Goal: Transaction & Acquisition: Purchase product/service

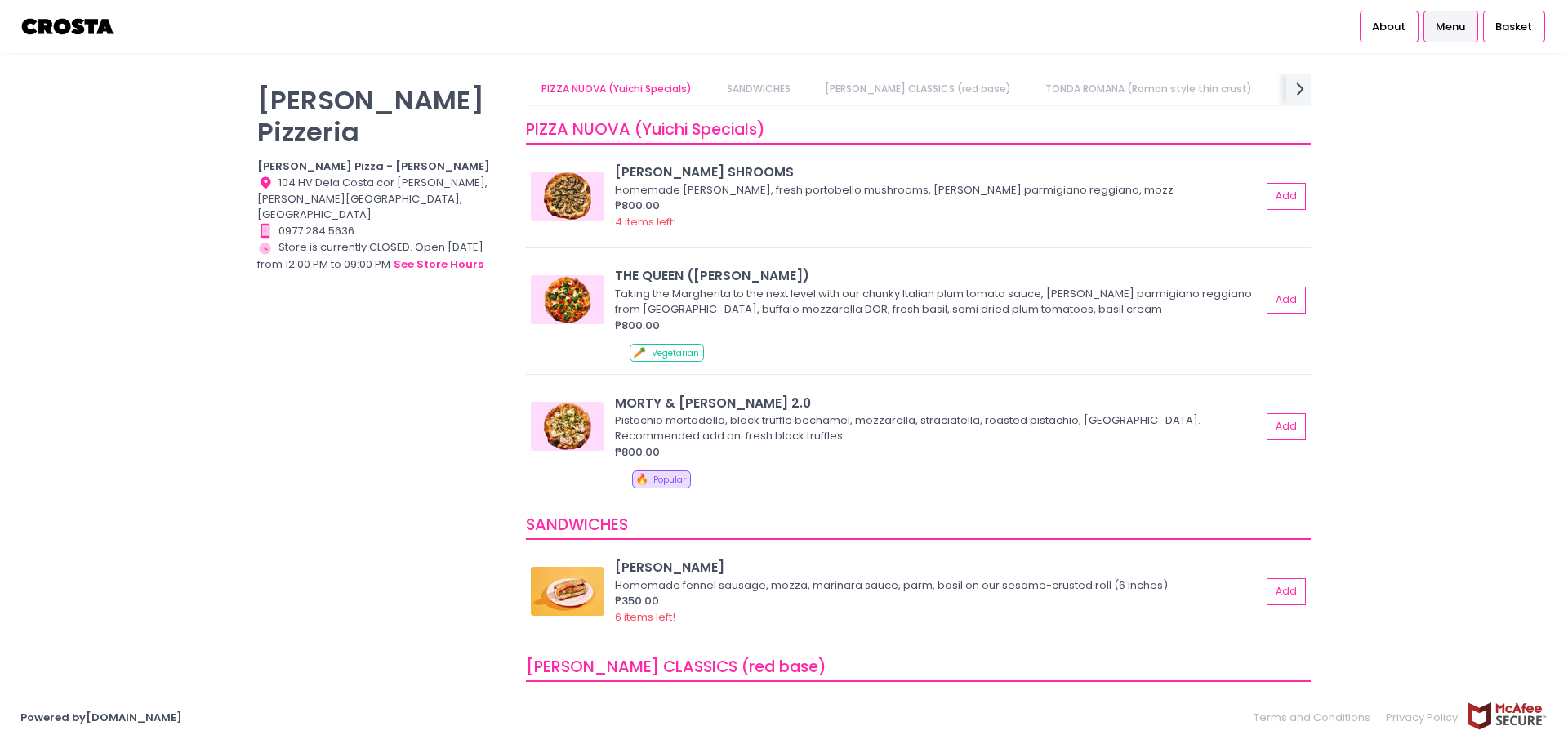
click at [1131, 85] on link "TONDA ROMANA (Roman style thin crust)" at bounding box center [1149, 89] width 239 height 31
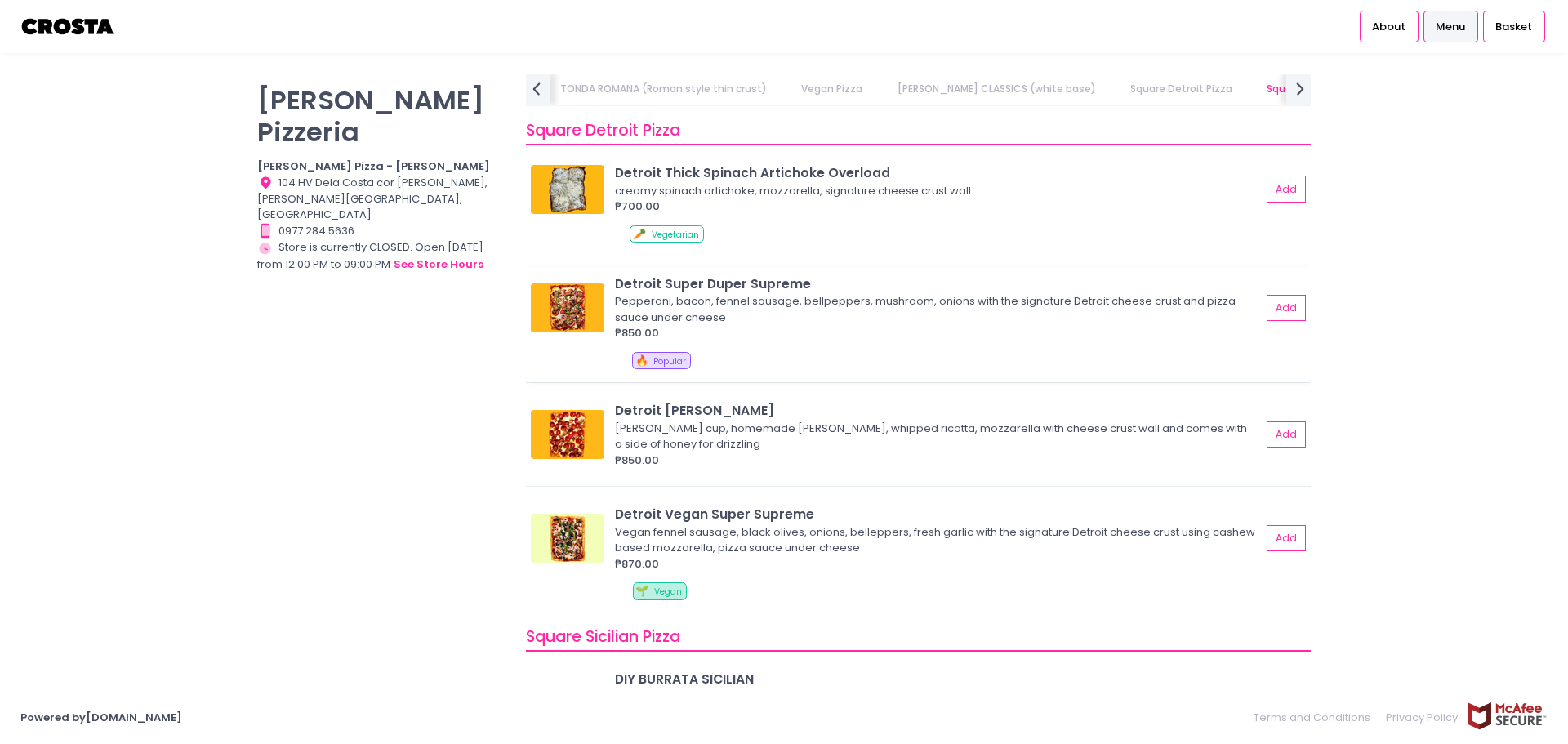
scroll to position [1826, 0]
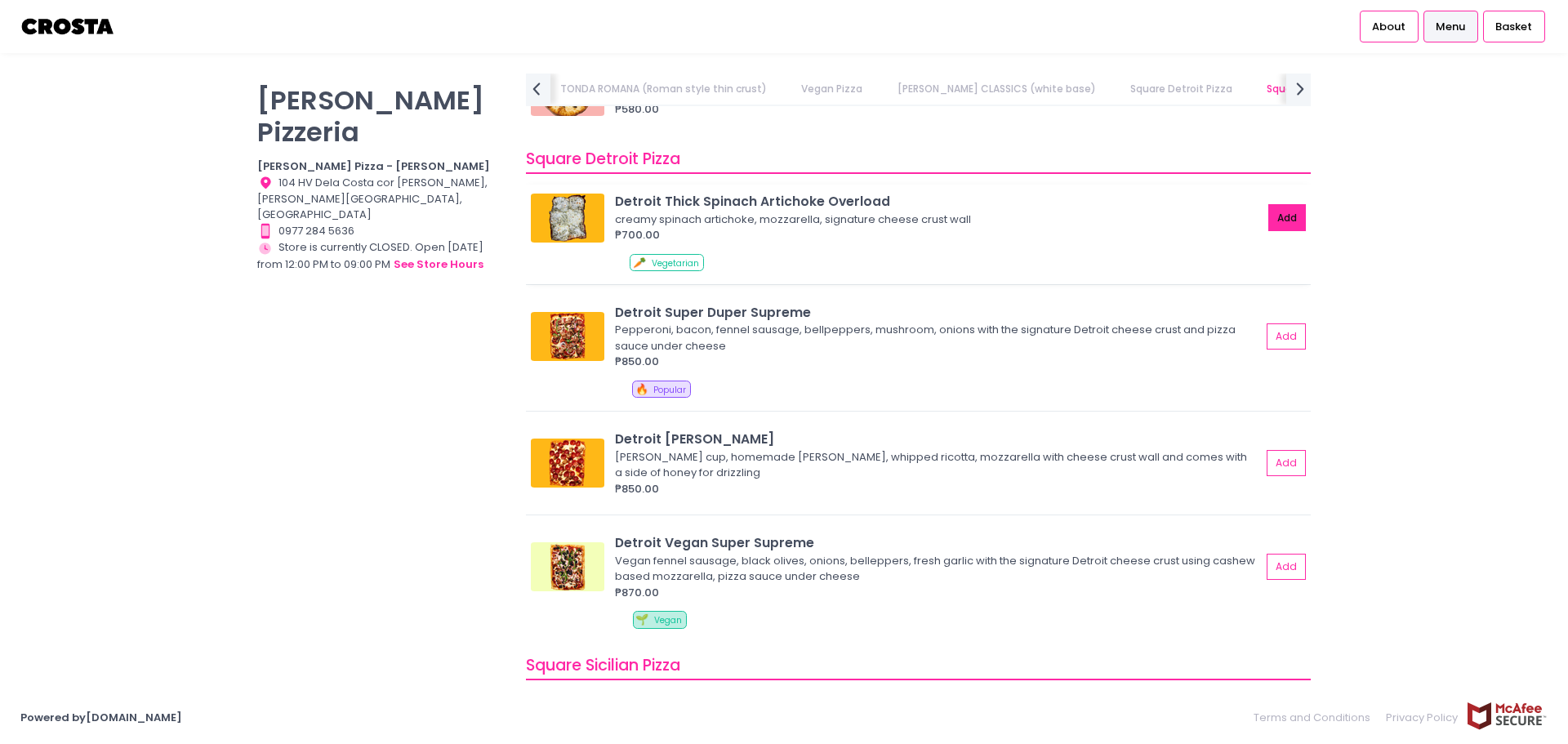
click at [1268, 221] on button "Add" at bounding box center [1286, 218] width 37 height 27
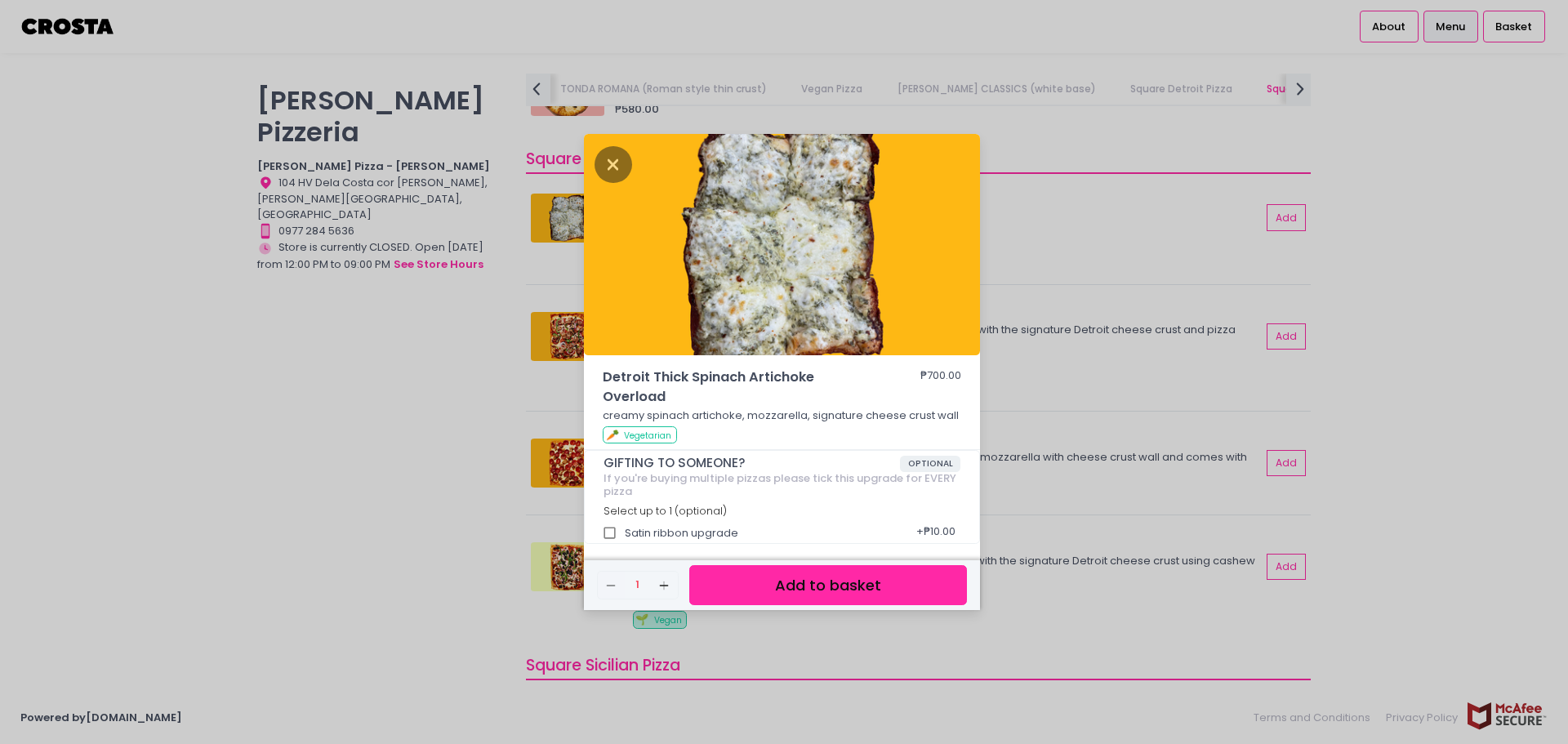
scroll to position [4, 0]
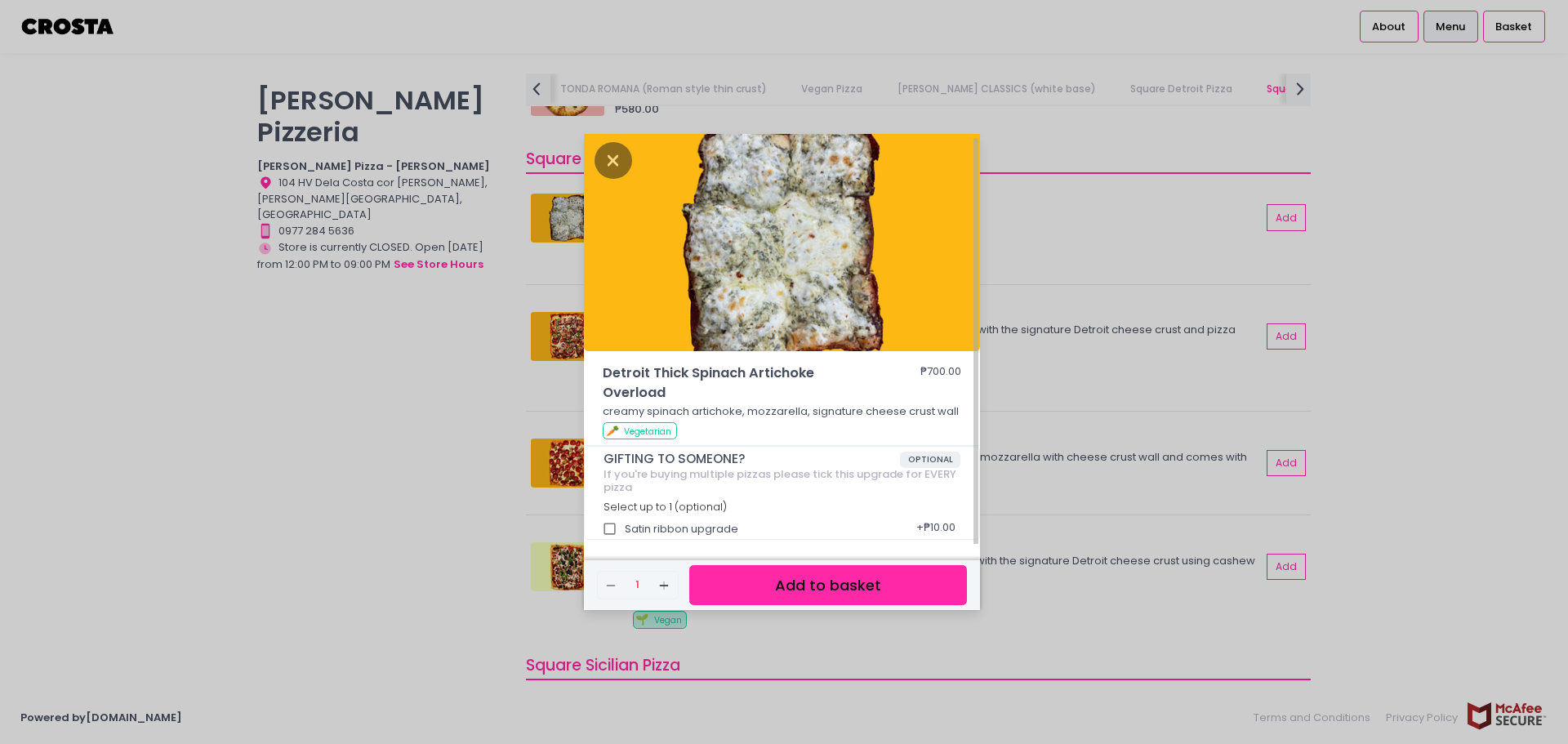
click at [795, 590] on button "Add to basket" at bounding box center [828, 585] width 278 height 40
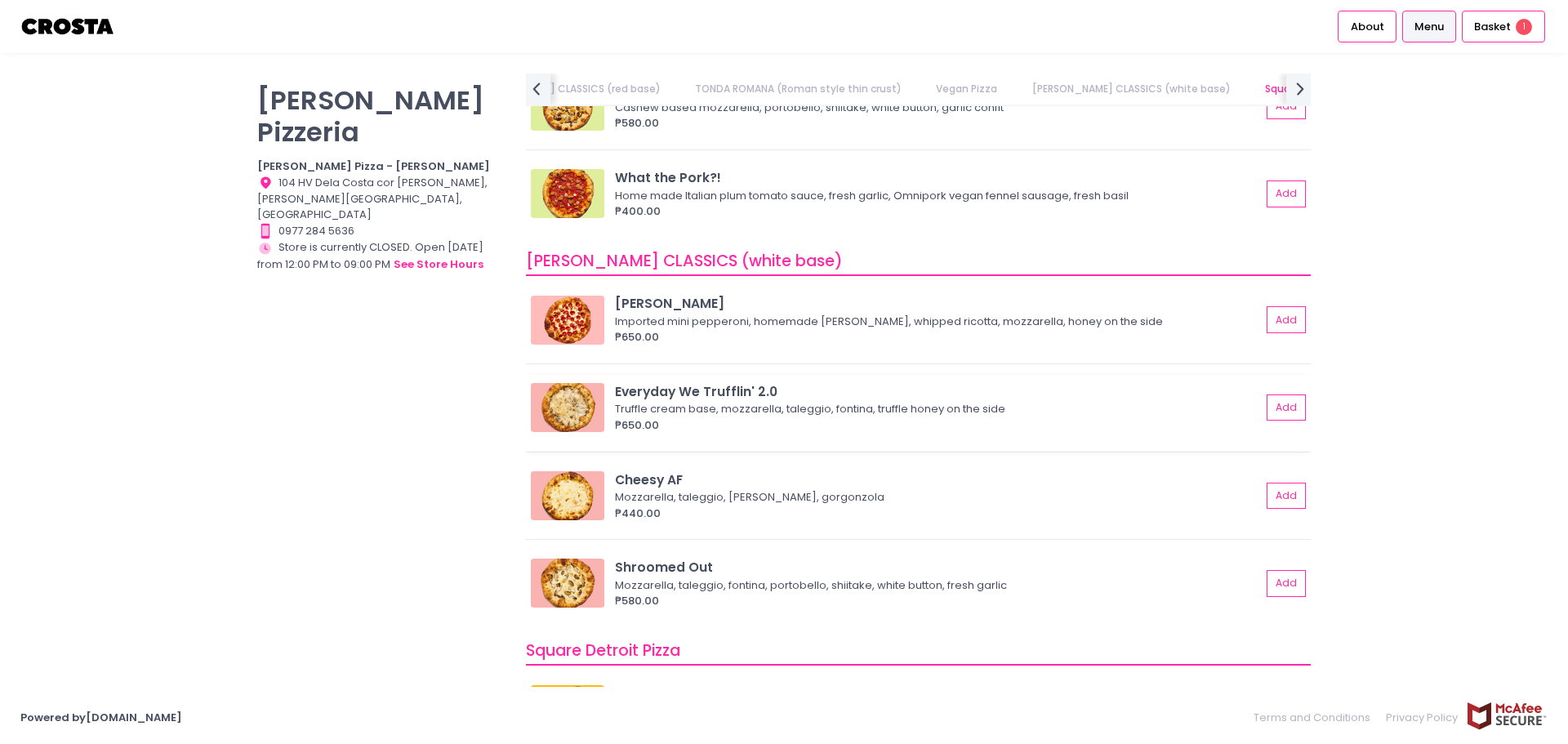
scroll to position [1336, 0]
click at [1281, 586] on button "Add" at bounding box center [1286, 582] width 37 height 27
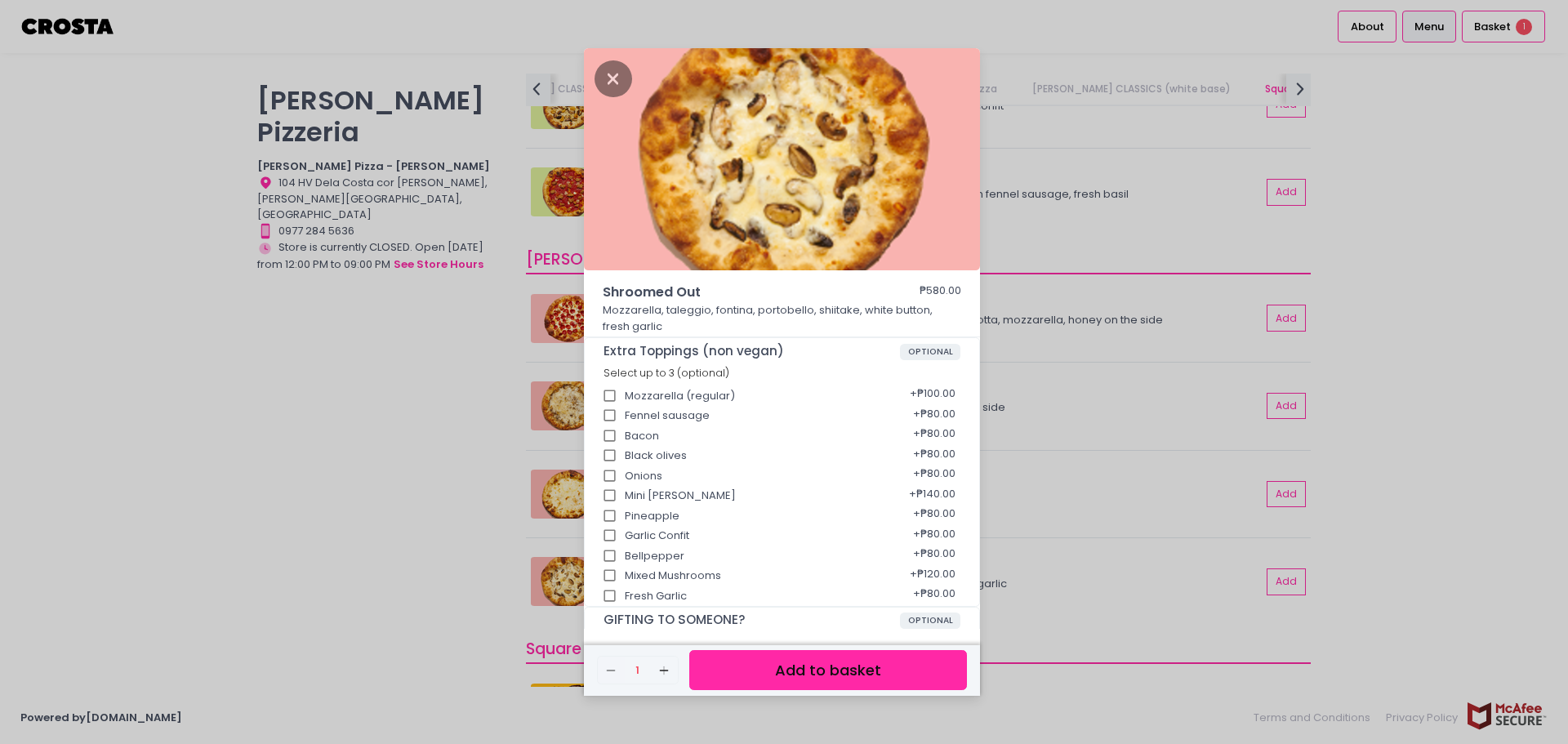
scroll to position [146, 0]
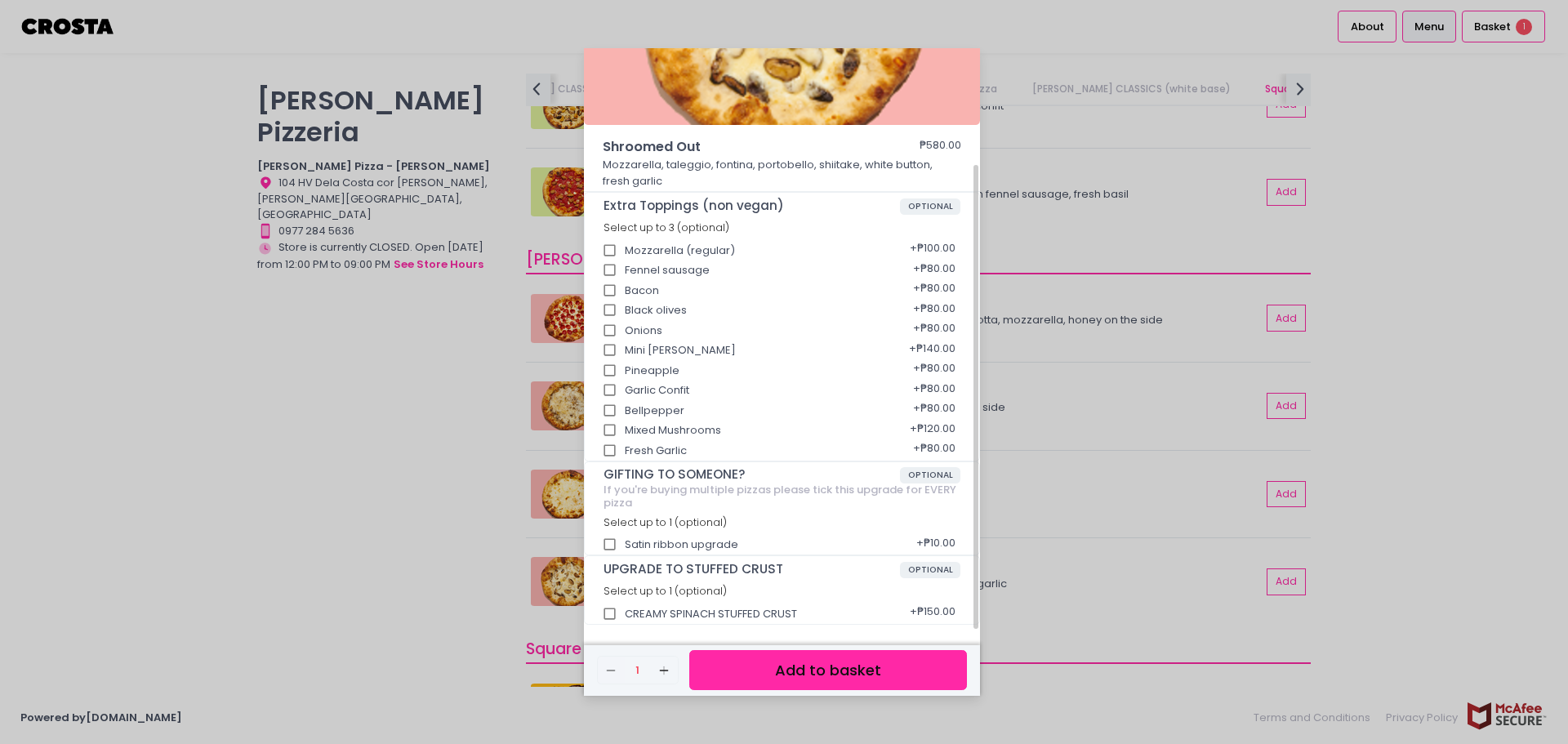
click at [802, 687] on button "Add to basket" at bounding box center [828, 670] width 278 height 40
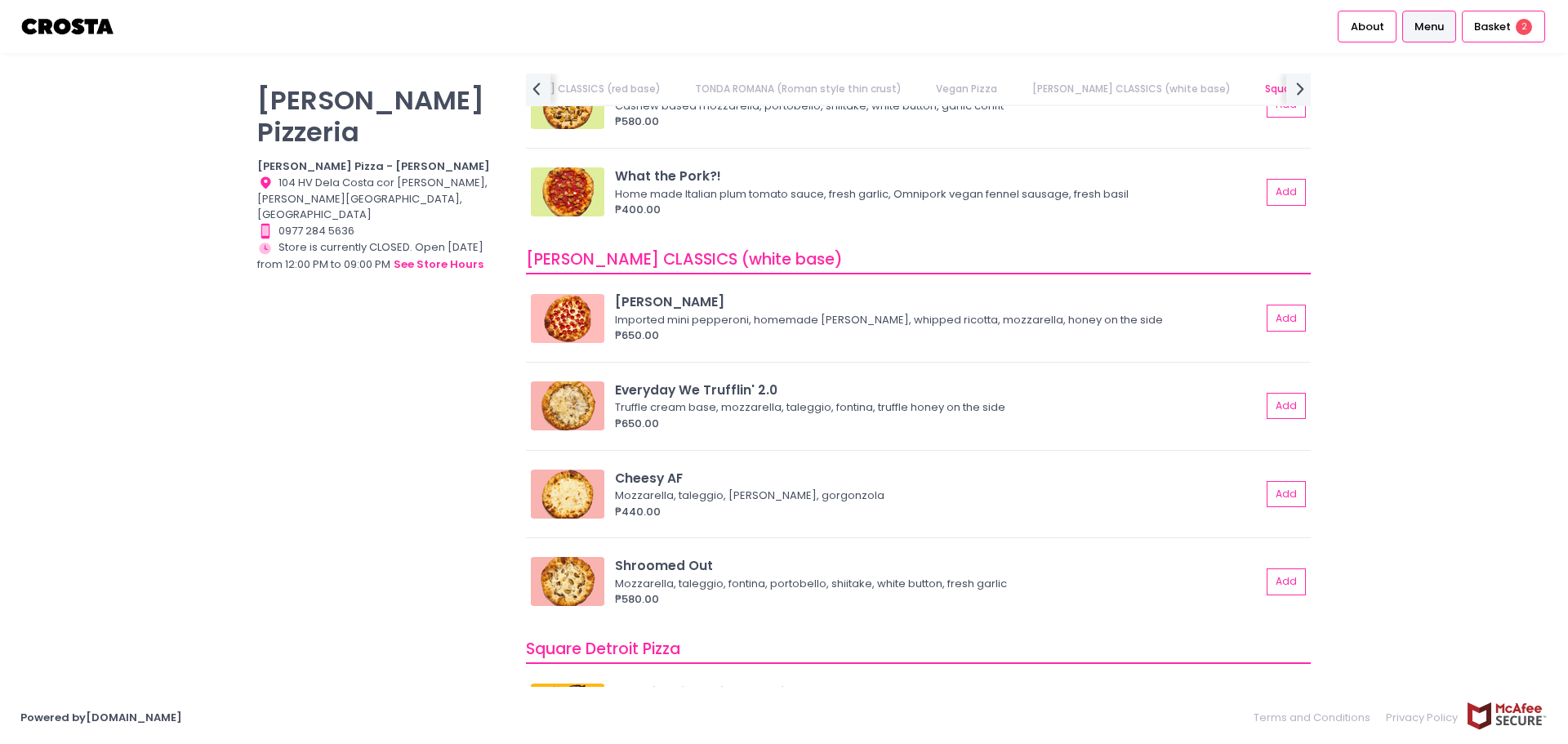
scroll to position [0, 0]
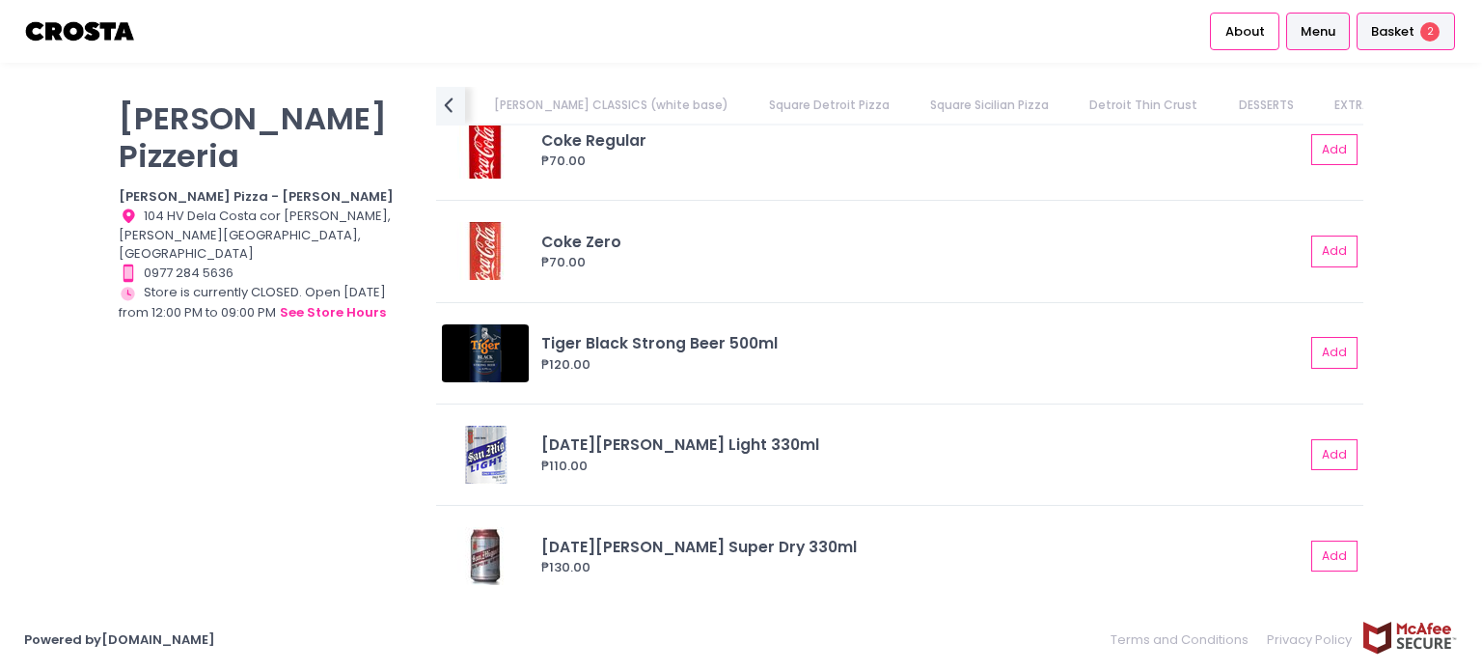
click at [1413, 38] on span "Basket" at bounding box center [1392, 31] width 43 height 19
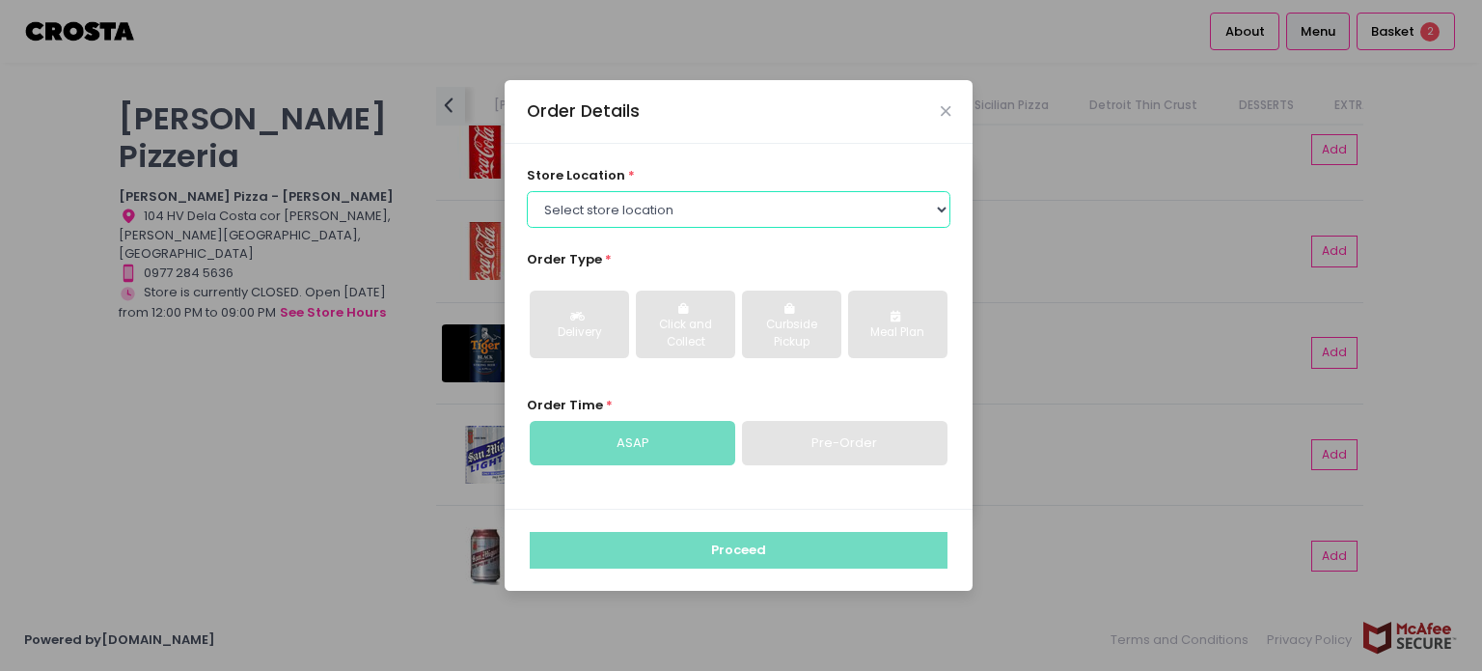
click at [945, 207] on select "Select store location [PERSON_NAME] Pizza - [PERSON_NAME] Pizza - [GEOGRAPHIC_D…" at bounding box center [739, 209] width 425 height 37
select select "5fabb2e53664a8677beaeb89"
click at [527, 191] on select "Select store location [PERSON_NAME] Pizza - [PERSON_NAME] Pizza - [GEOGRAPHIC_D…" at bounding box center [739, 209] width 425 height 37
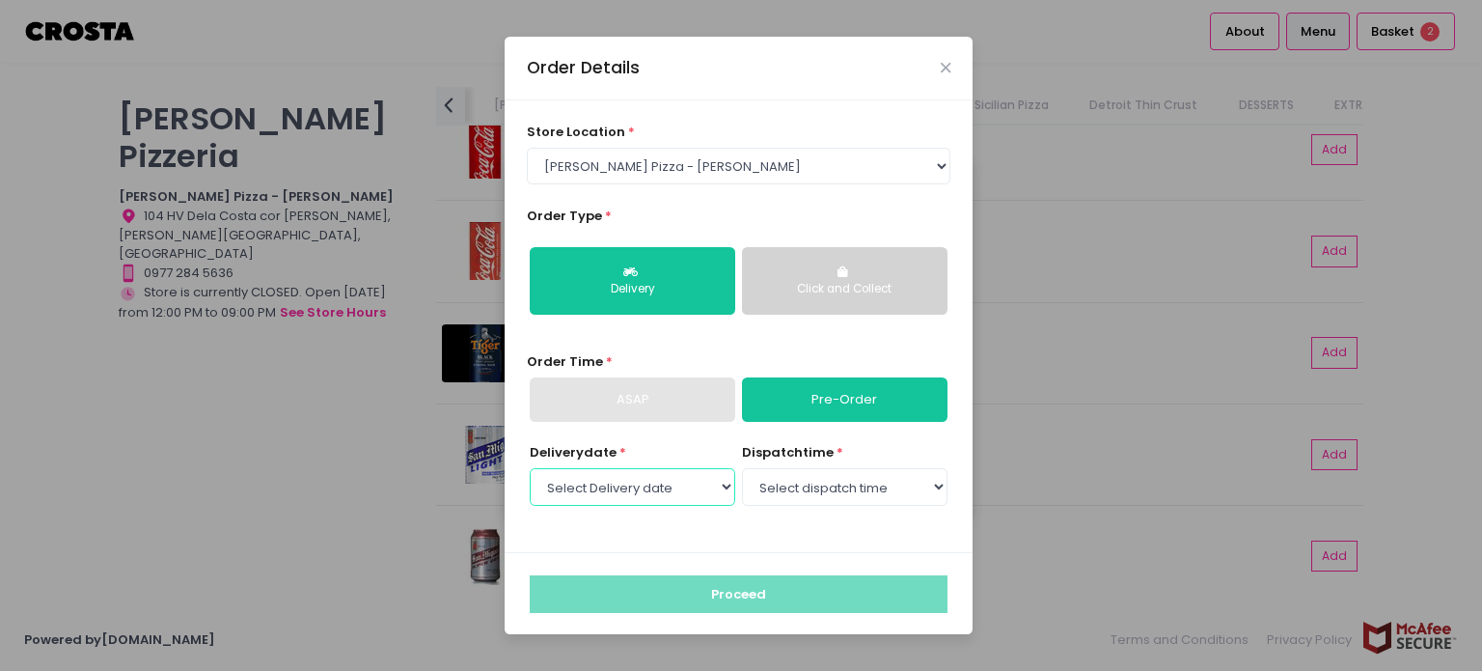
click at [641, 481] on select "Select Delivery date [DATE] [DATE] [DATE] [DATE] [DATE] [DATE]" at bounding box center [633, 486] width 206 height 37
select select "[DATE]"
click at [530, 468] on select "Select Delivery date [DATE] [DATE] [DATE] [DATE] [DATE] [DATE]" at bounding box center [633, 486] width 206 height 37
click at [795, 490] on select "Select dispatch time 12:00 PM - 12:30 PM 12:30 PM - 01:00 PM 01:00 PM - 01:30 P…" at bounding box center [845, 486] width 206 height 37
select select "12:00"
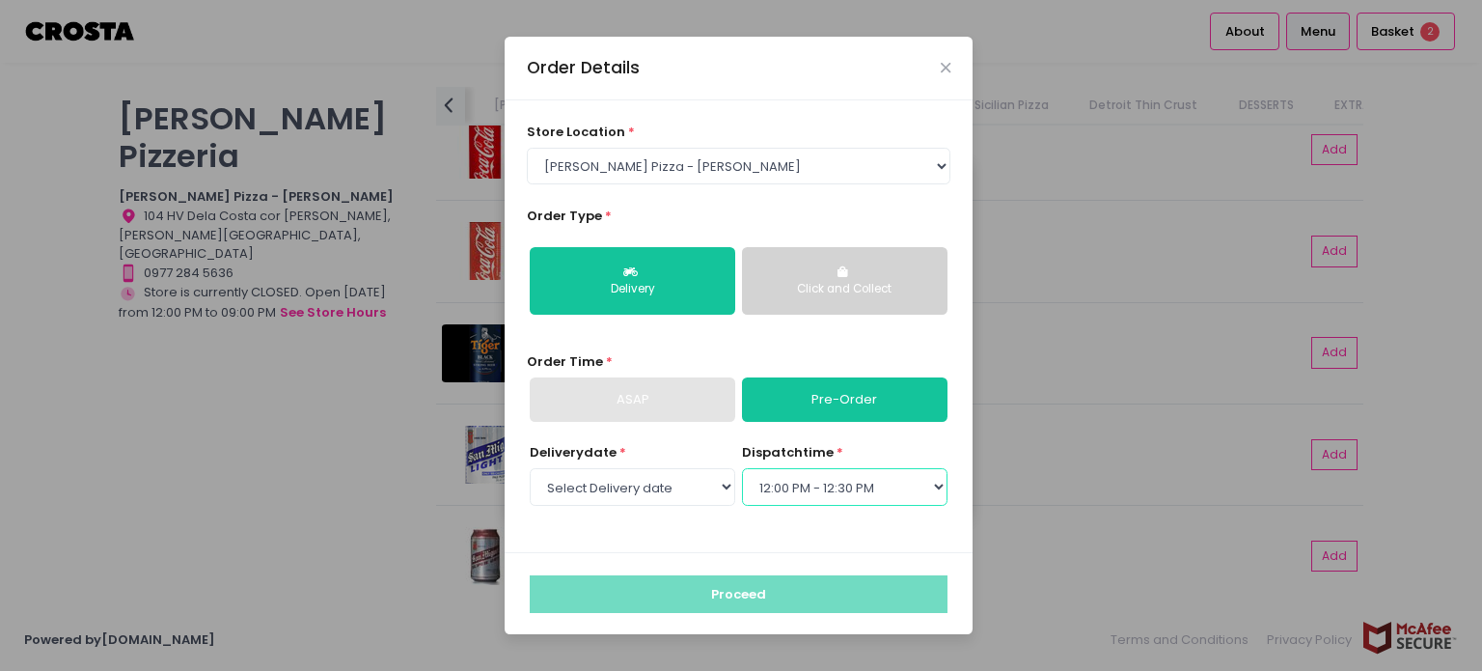
click at [742, 468] on select "Select dispatch time 12:00 PM - 12:30 PM 12:30 PM - 01:00 PM 01:00 PM - 01:30 P…" at bounding box center [845, 486] width 206 height 37
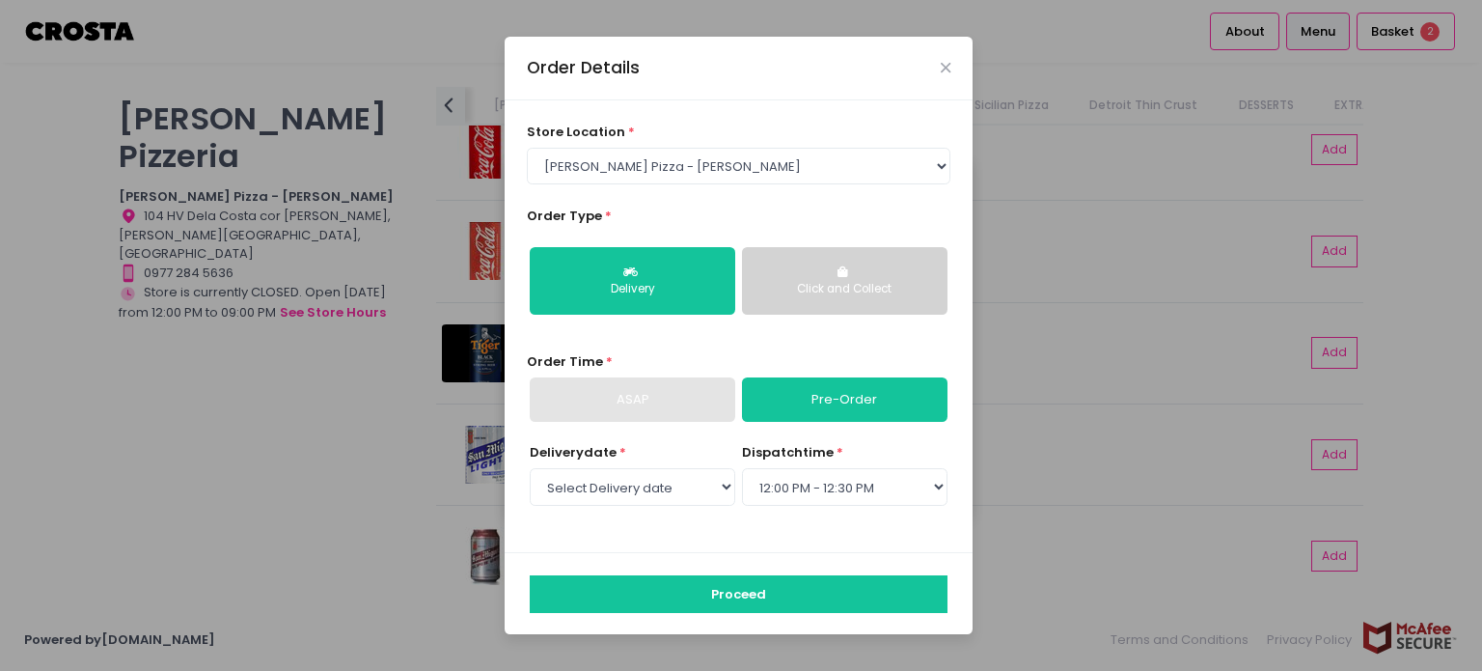
click at [956, 69] on div "Order Details" at bounding box center [739, 69] width 468 height 64
click at [946, 65] on icon "Close" at bounding box center [946, 68] width 10 height 14
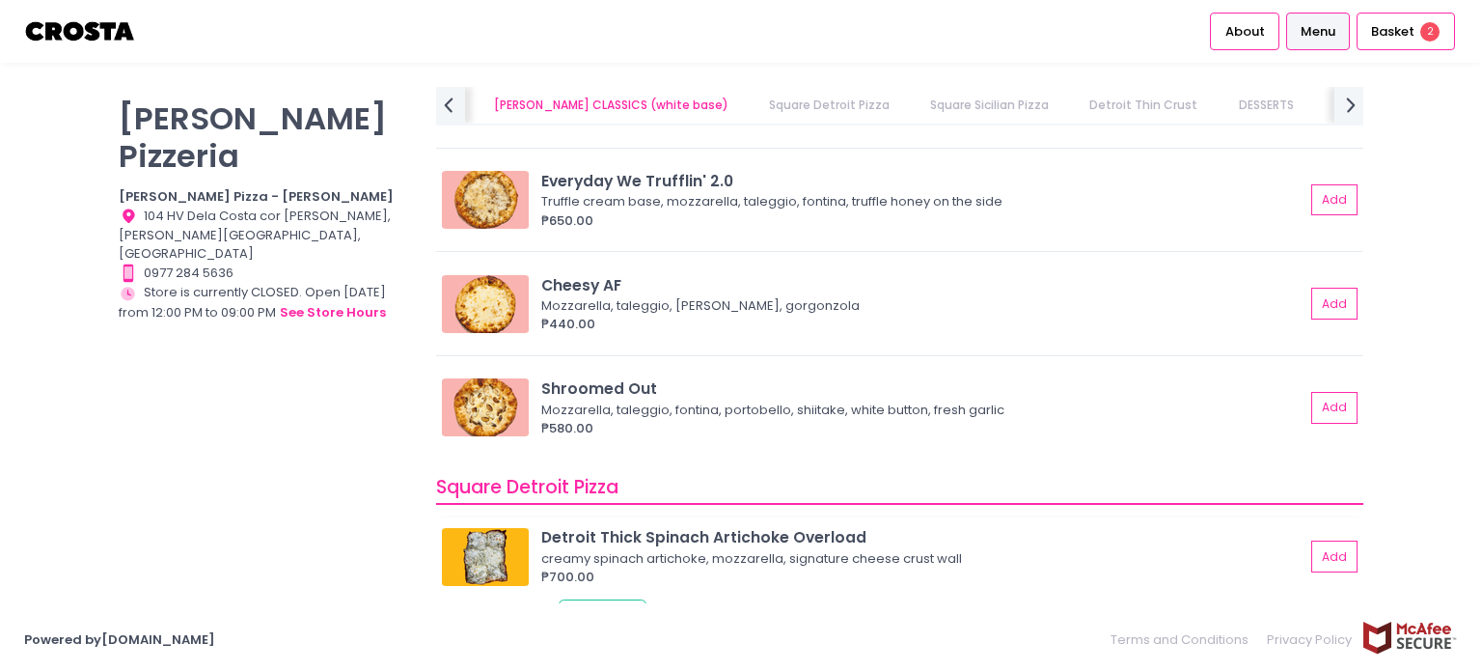
scroll to position [0, 258]
